Goal: Check status

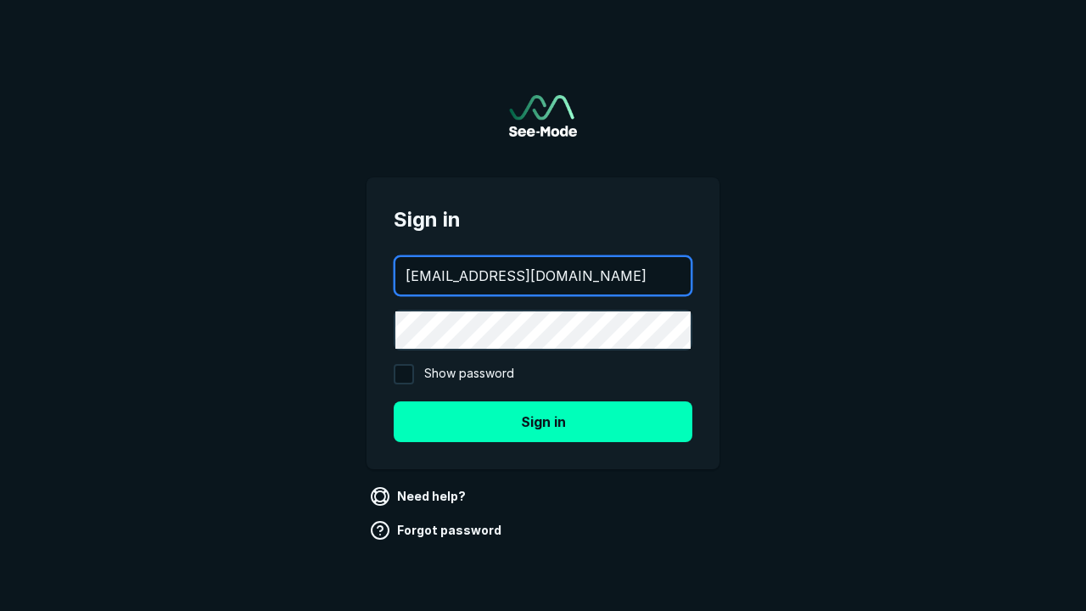
type input "aws+playwright@see-mode.com"
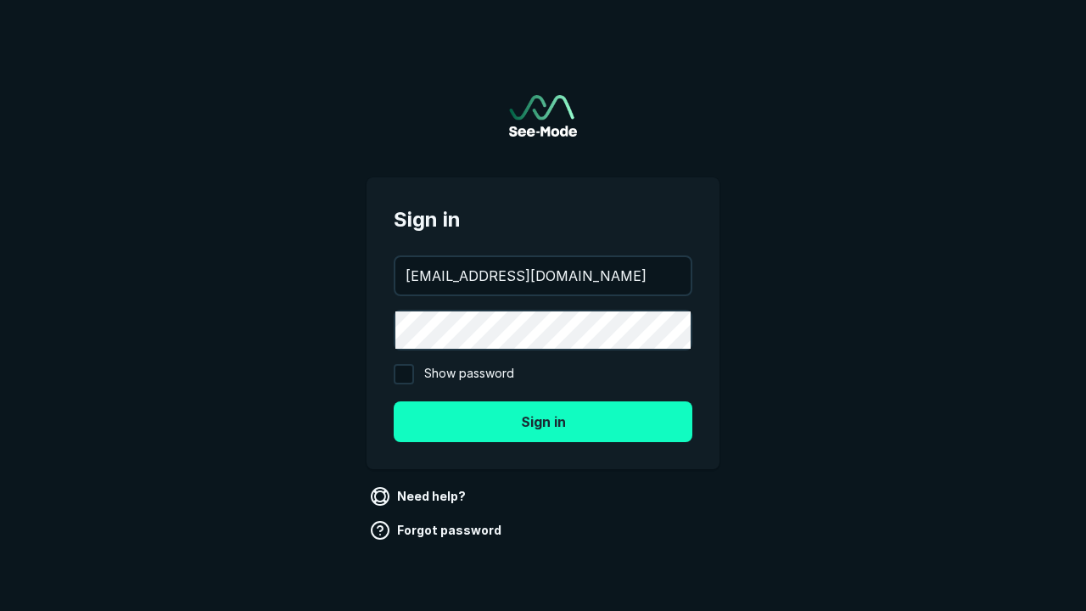
click at [543, 421] on button "Sign in" at bounding box center [543, 421] width 299 height 41
